Goal: Information Seeking & Learning: Learn about a topic

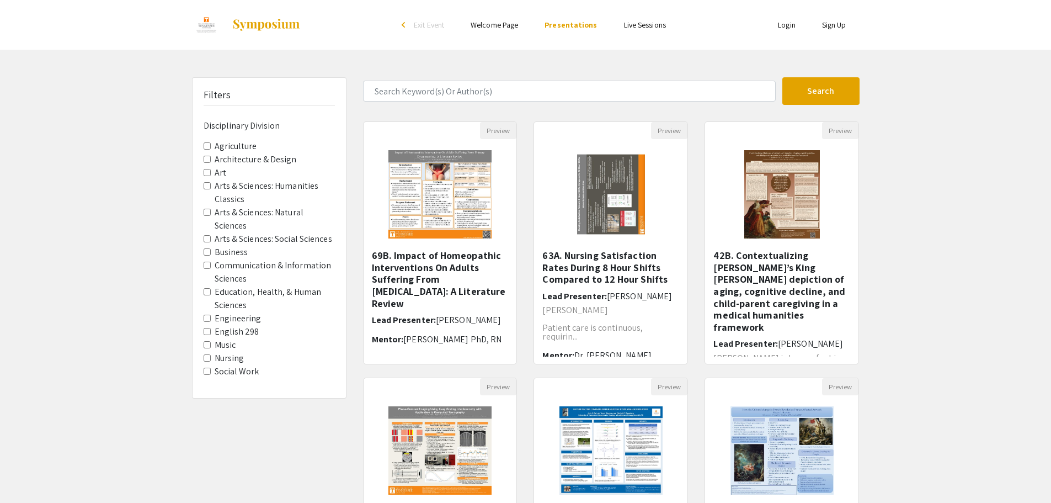
click at [210, 290] on Sciences "Education, Health, & Human Sciences" at bounding box center [207, 291] width 7 height 7
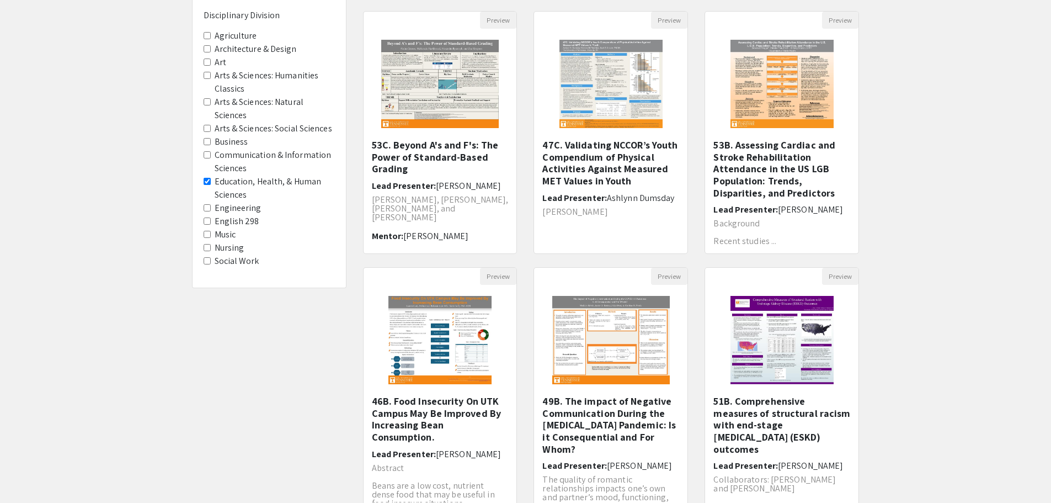
scroll to position [221, 0]
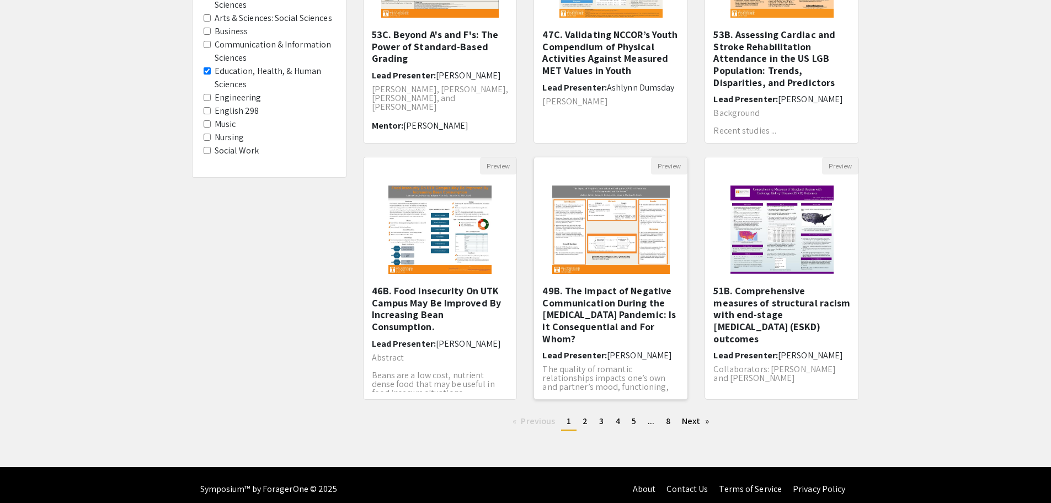
click at [650, 228] on img "Open Presentation <p><br></p><p>49B. The impact of Negative Communication Durin…" at bounding box center [611, 229] width 140 height 110
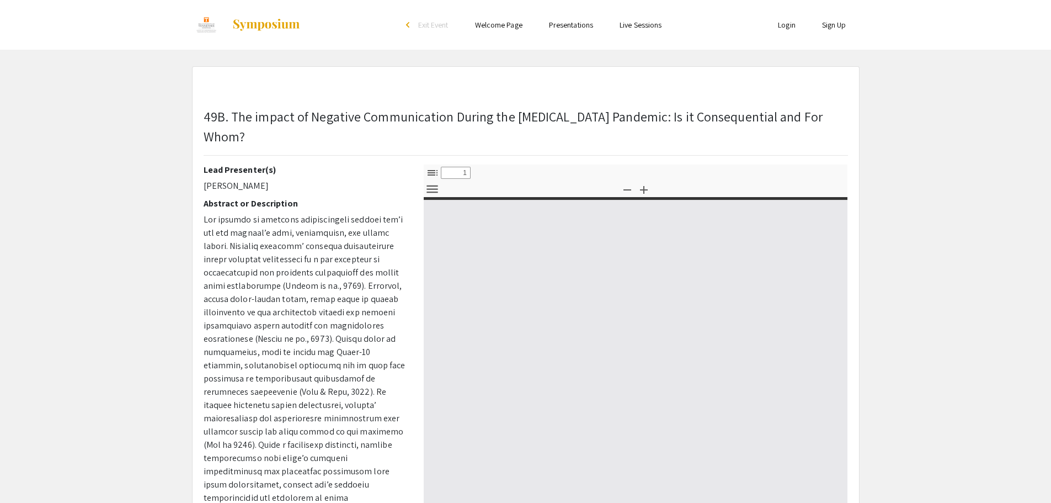
select select "custom"
type input "0"
select select "custom"
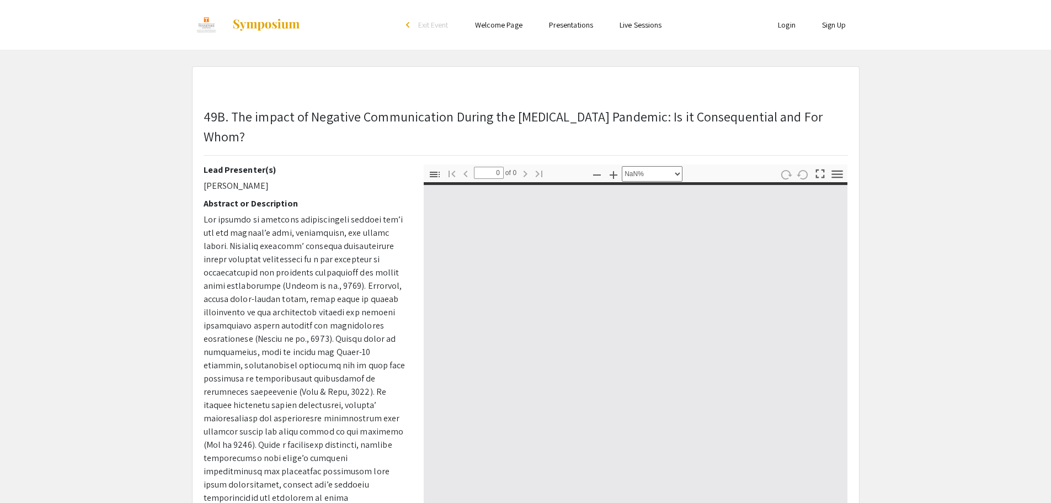
type input "1"
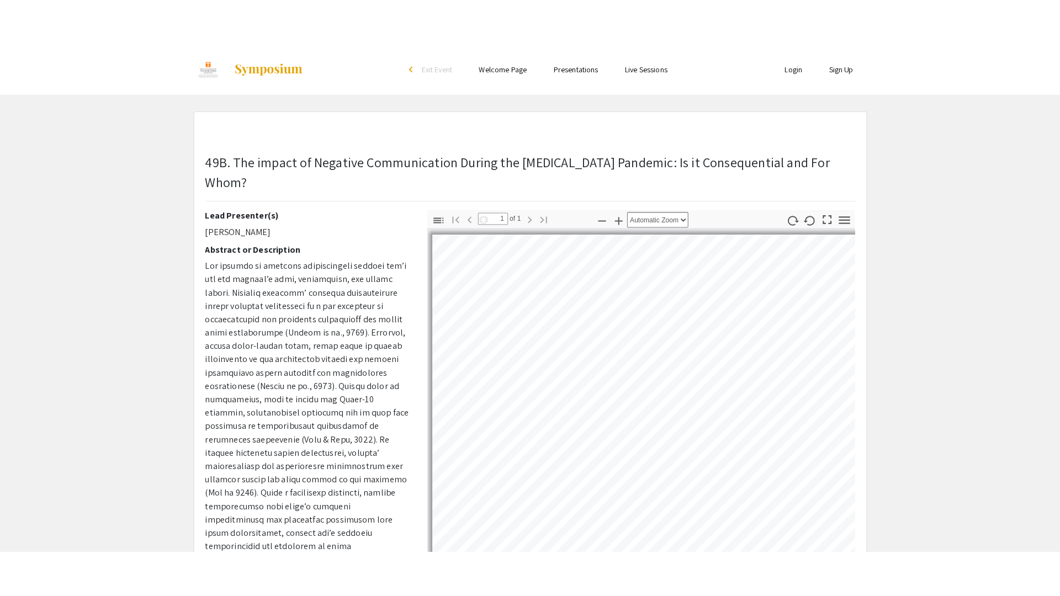
scroll to position [110, 0]
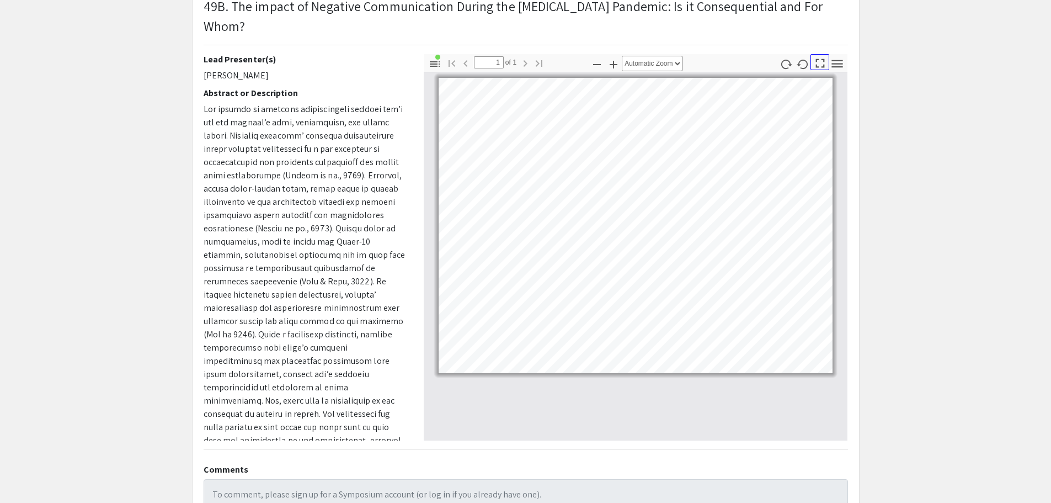
click at [820, 56] on icon "button" at bounding box center [820, 63] width 15 height 15
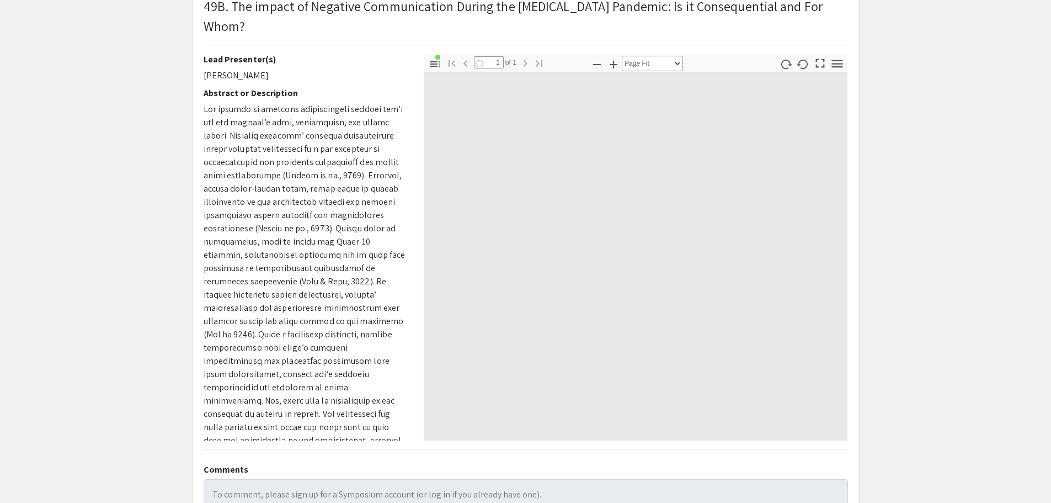
scroll to position [596, 0]
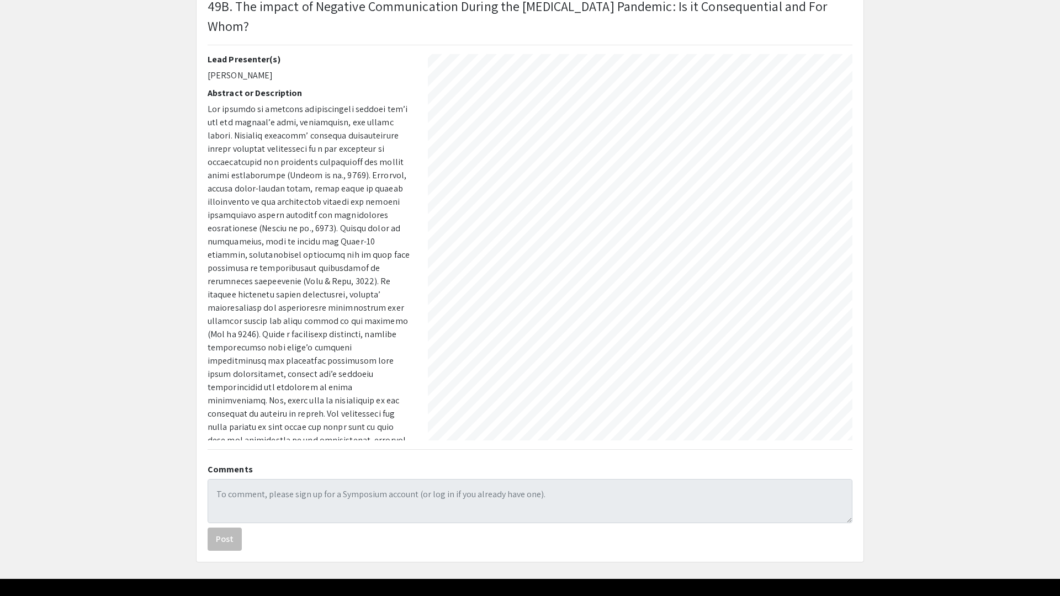
select select "auto"
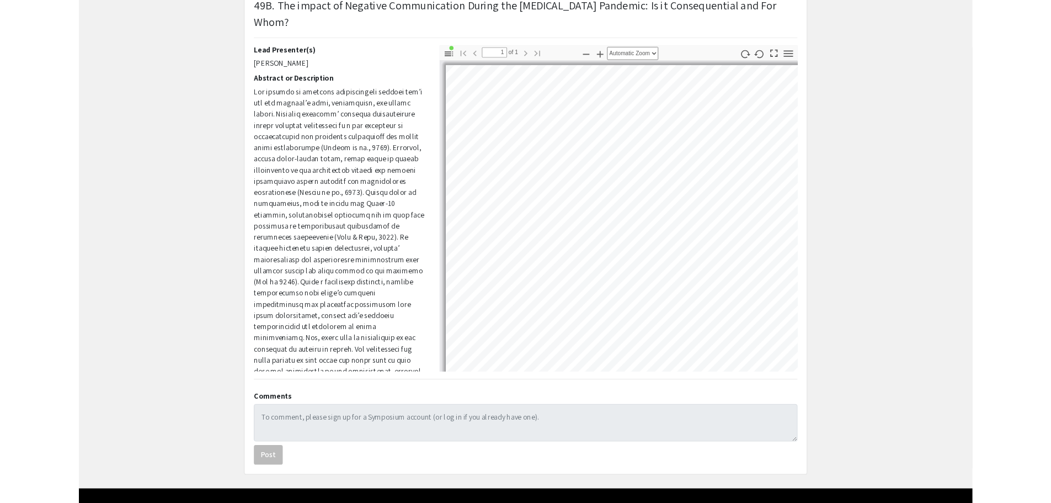
scroll to position [0, 0]
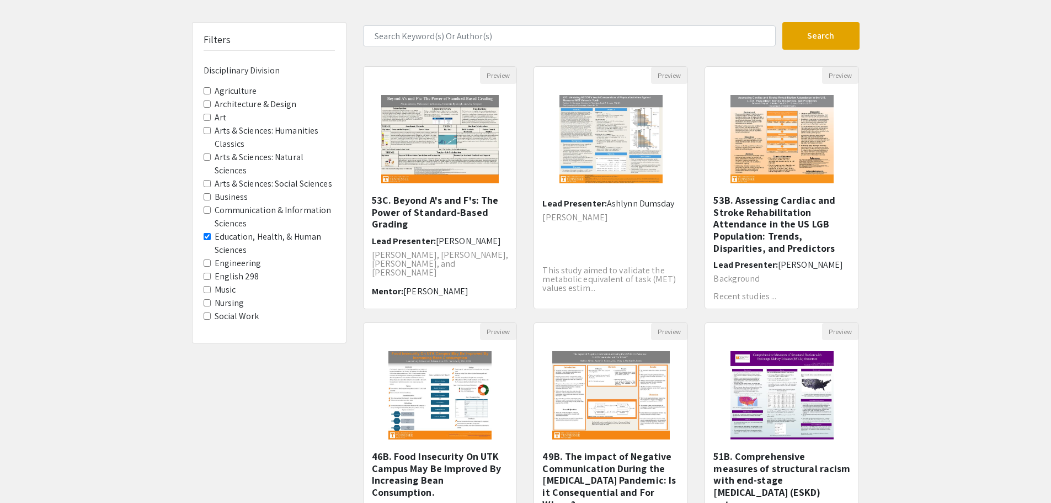
scroll to position [229, 0]
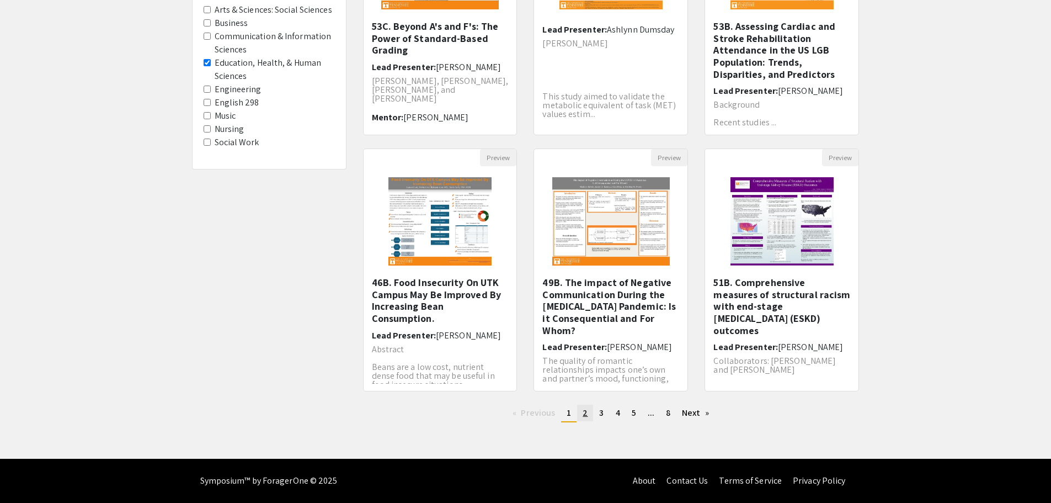
click at [588, 413] on link "page 2" at bounding box center [585, 413] width 16 height 17
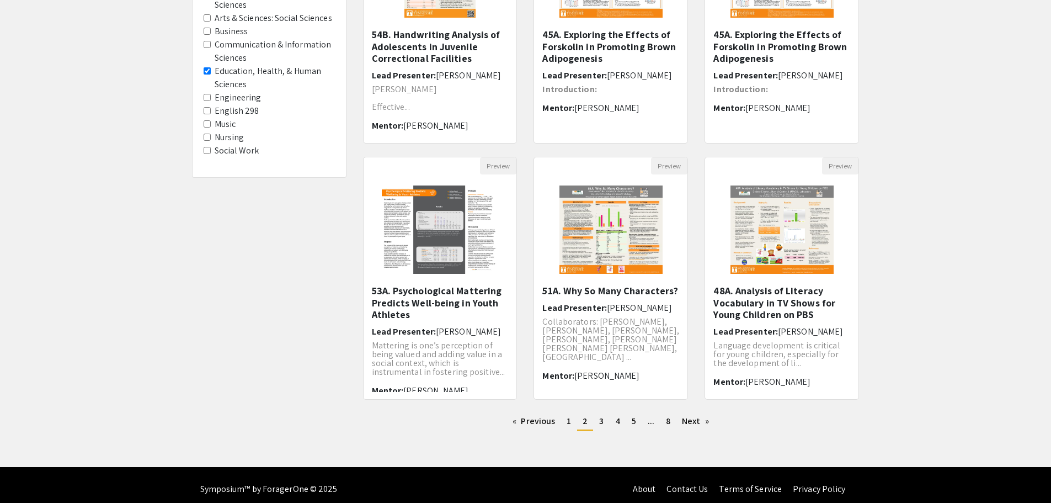
scroll to position [229, 0]
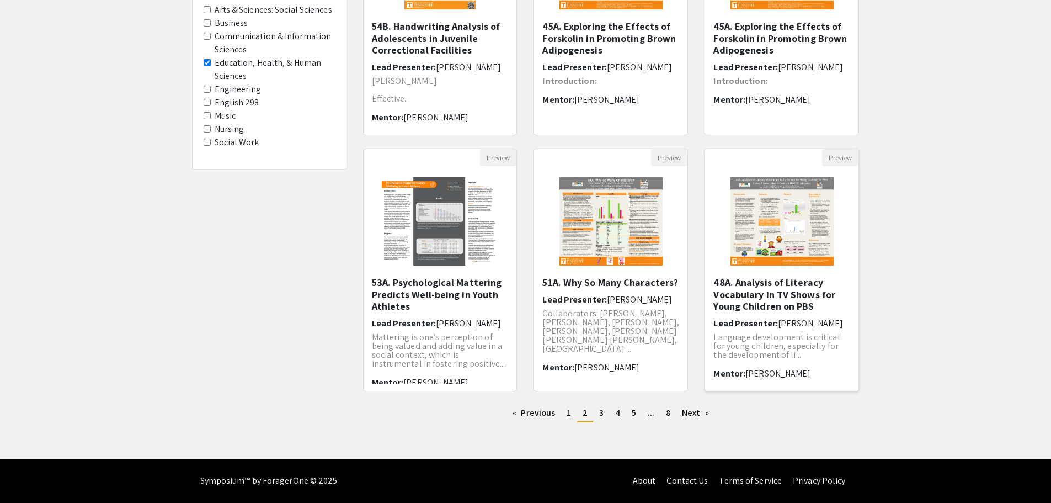
click at [777, 239] on img "Open Presentation <p>48A. Analysis of Literacy Vocabulary in TV Shows for Young…" at bounding box center [782, 221] width 125 height 110
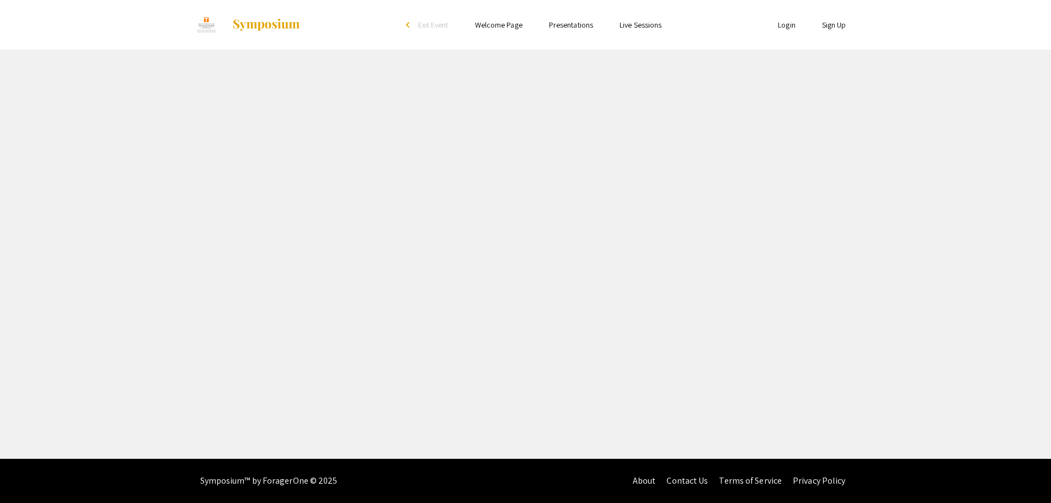
select select "custom"
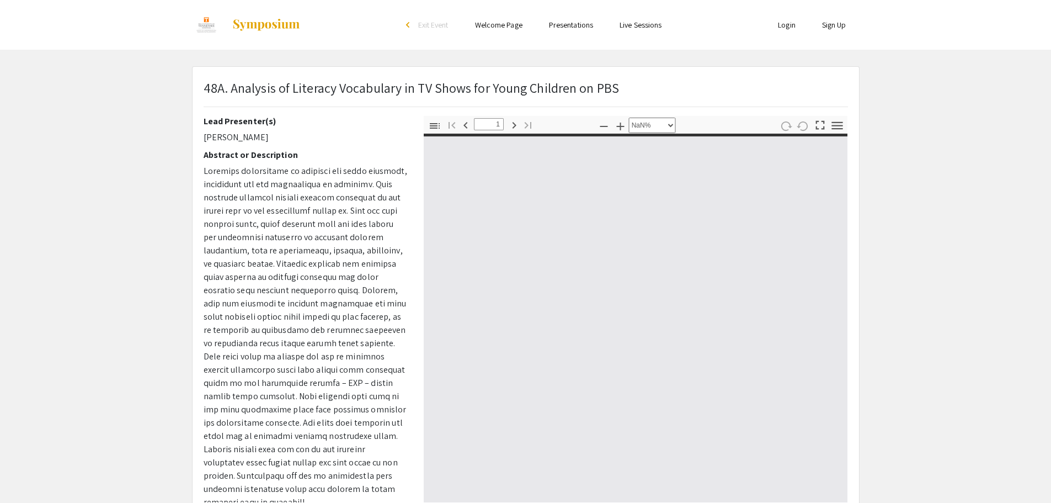
type input "0"
select select "custom"
type input "1"
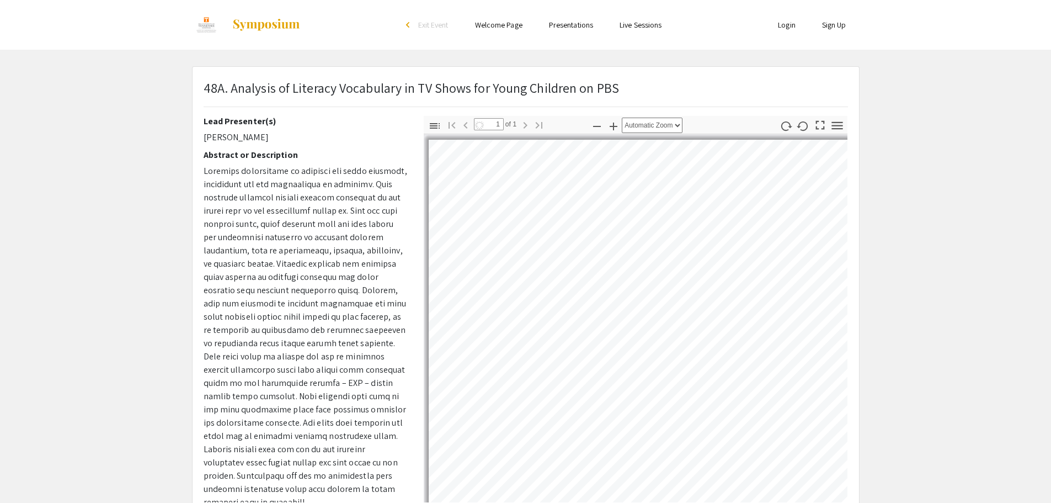
scroll to position [110, 0]
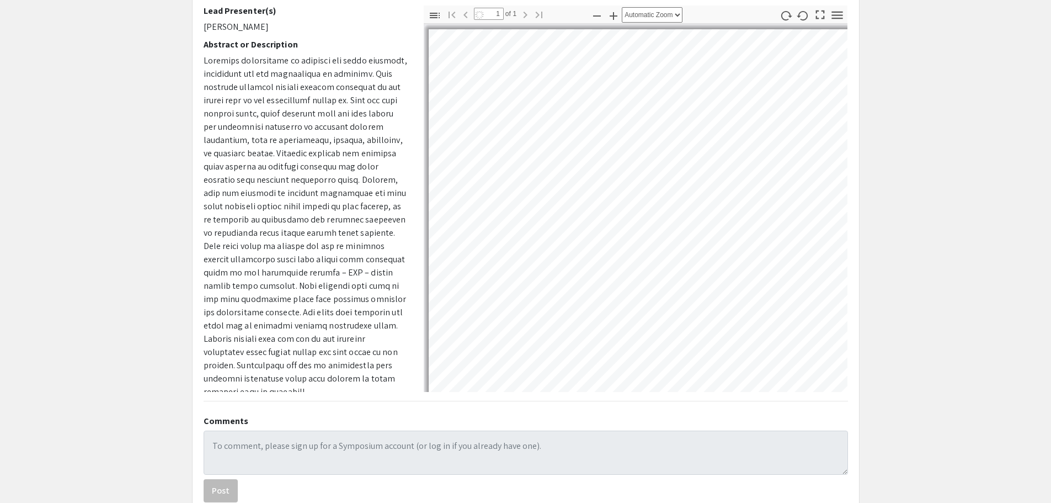
select select "auto"
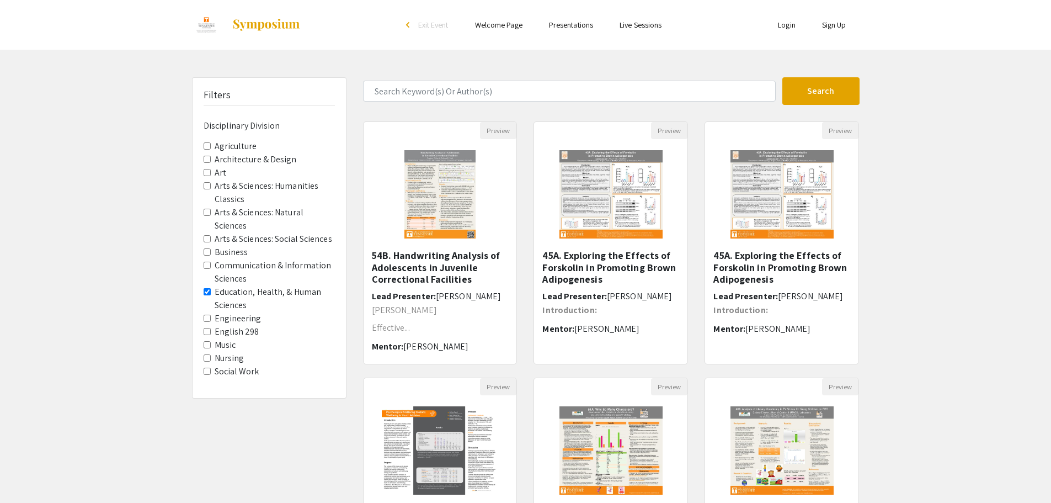
scroll to position [166, 0]
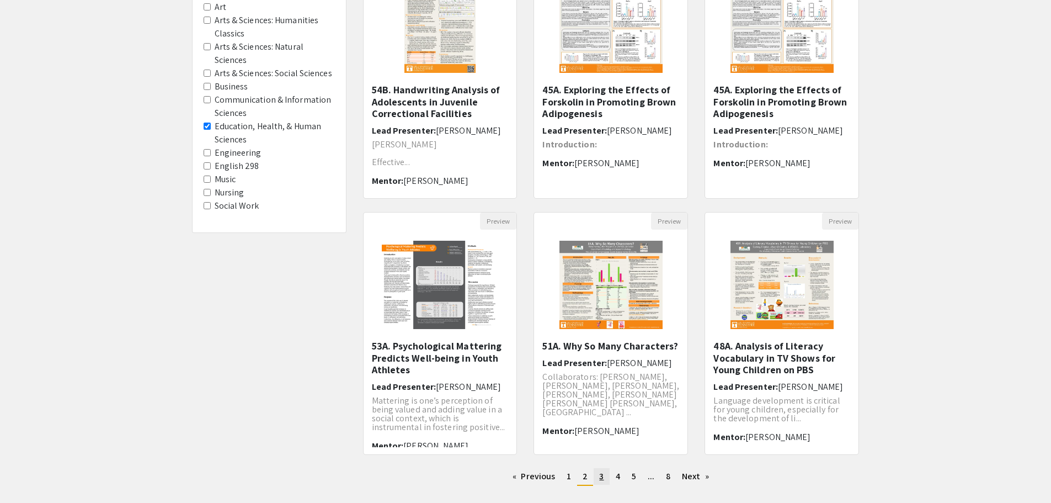
click at [605, 474] on link "page 3" at bounding box center [601, 476] width 15 height 17
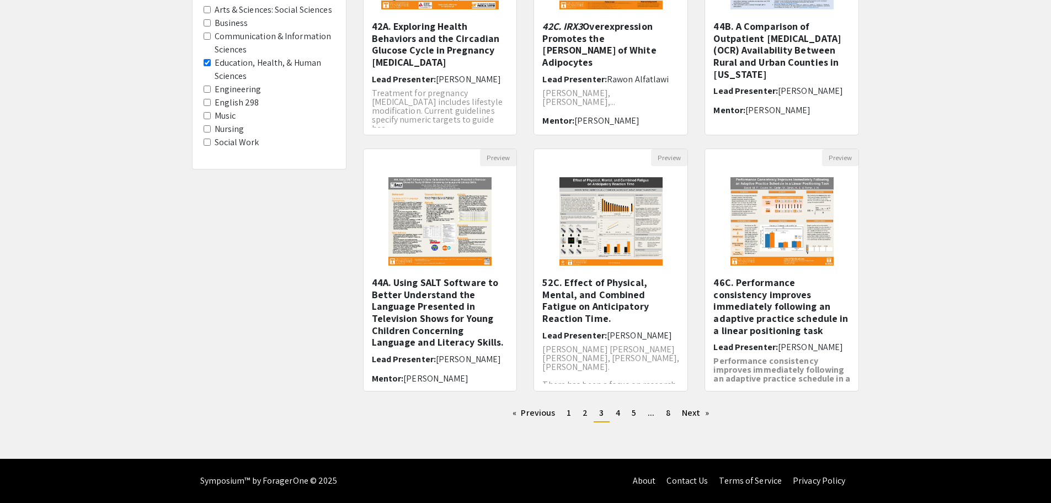
scroll to position [8, 0]
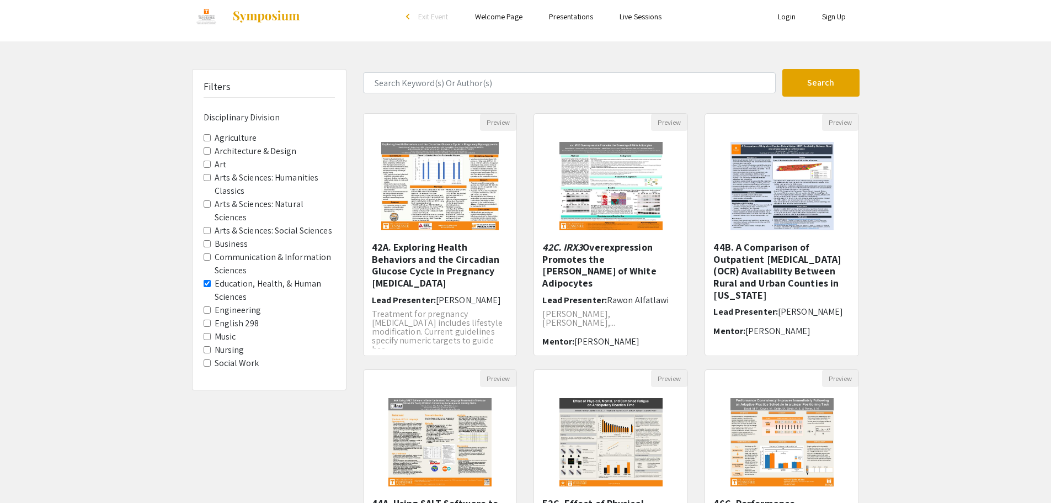
click at [84, 179] on div "Filters Disciplinary Division Agriculture Architecture & Design Art Arts & Scie…" at bounding box center [525, 360] width 1051 height 583
